Goal: Transaction & Acquisition: Purchase product/service

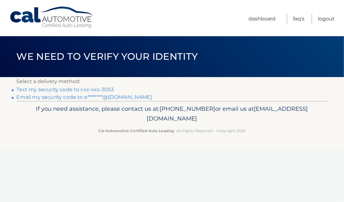
click at [99, 89] on link "Text my security code to xxx-xxx-3053" at bounding box center [65, 89] width 97 height 6
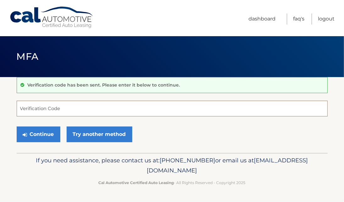
click at [85, 108] on input "Verification Code" at bounding box center [172, 109] width 311 height 16
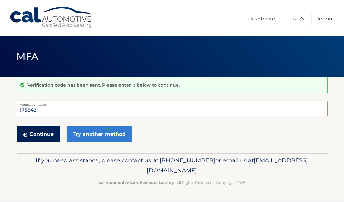
type input "173842"
click at [45, 130] on button "Continue" at bounding box center [39, 134] width 44 height 16
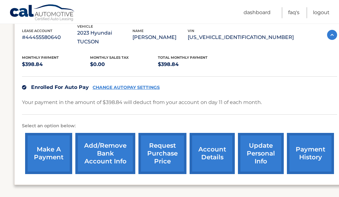
scroll to position [116, 0]
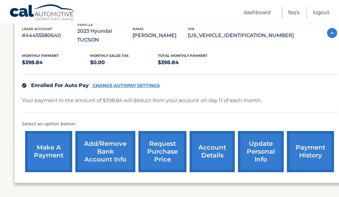
click at [52, 145] on link "make a payment" at bounding box center [48, 151] width 47 height 41
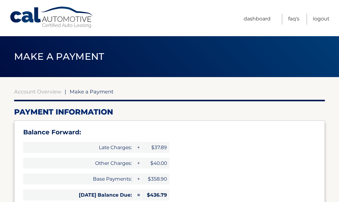
select select "N2MwNzk2MzktMTY1Yy00NjNjLTg2NzUtNTJkNDVkYmIyNzU0"
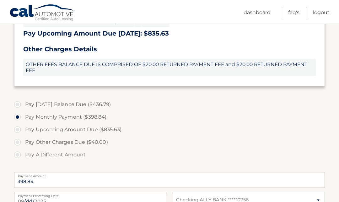
scroll to position [215, 0]
click at [19, 105] on label "Pay Today's Balance Due ($436.79)" at bounding box center [169, 104] width 311 height 13
click at [19, 105] on input "Pay Today's Balance Due ($436.79)" at bounding box center [20, 103] width 6 height 10
radio input "true"
type input "436.79"
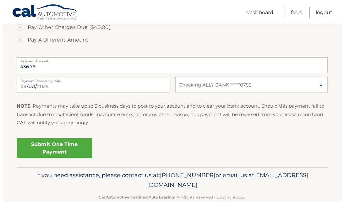
scroll to position [331, 0]
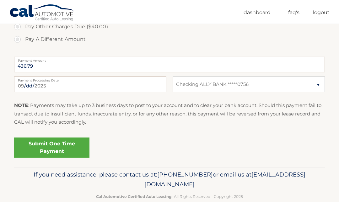
click at [52, 147] on link "Submit One Time Payment" at bounding box center [51, 147] width 75 height 20
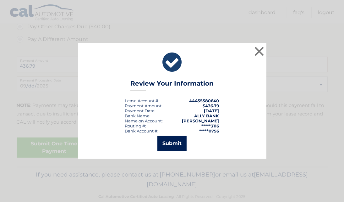
click at [177, 144] on button "Submit" at bounding box center [171, 143] width 29 height 15
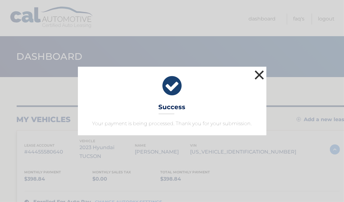
click at [257, 69] on button "×" at bounding box center [259, 75] width 13 height 13
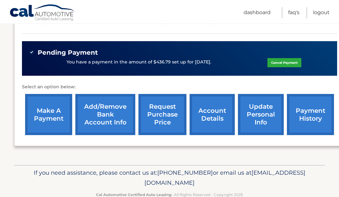
scroll to position [202, 0]
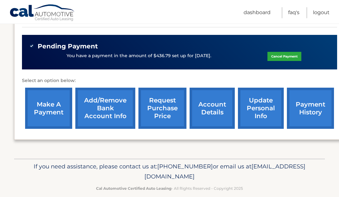
click at [62, 98] on link "make a payment" at bounding box center [48, 108] width 47 height 41
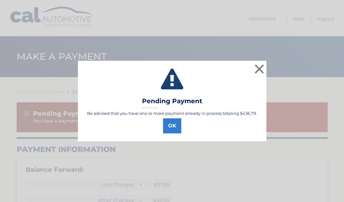
select select "N2MwNzk2MzktMTY1Yy00NjNjLTg2NzUtNTJkNDVkYmIyNzU0"
click at [258, 66] on button "×" at bounding box center [259, 69] width 13 height 13
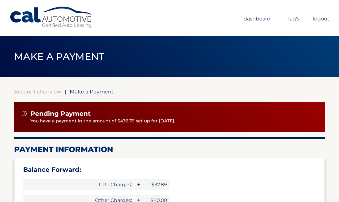
click at [261, 18] on link "Dashboard" at bounding box center [257, 19] width 27 height 11
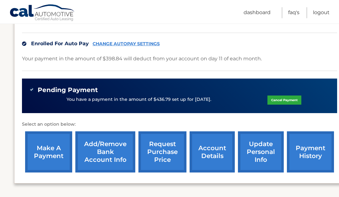
scroll to position [202, 0]
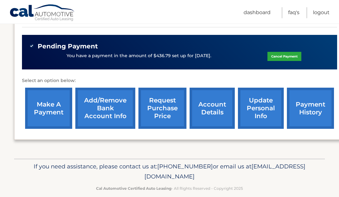
click at [164, 102] on link "request purchase price" at bounding box center [163, 108] width 48 height 41
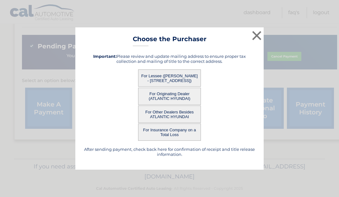
scroll to position [197, 0]
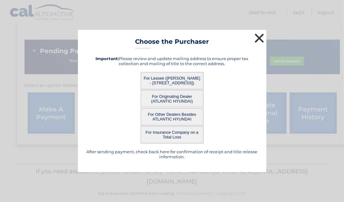
click at [260, 38] on button "×" at bounding box center [259, 38] width 13 height 13
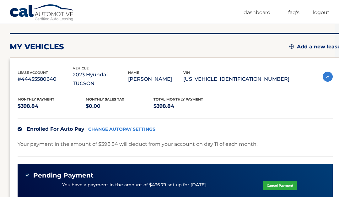
scroll to position [0, 4]
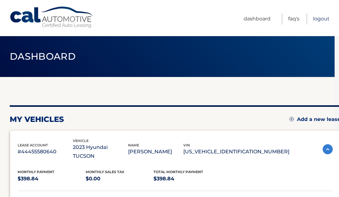
click at [323, 19] on link "Logout" at bounding box center [321, 19] width 17 height 11
